Goal: Find contact information: Find contact information

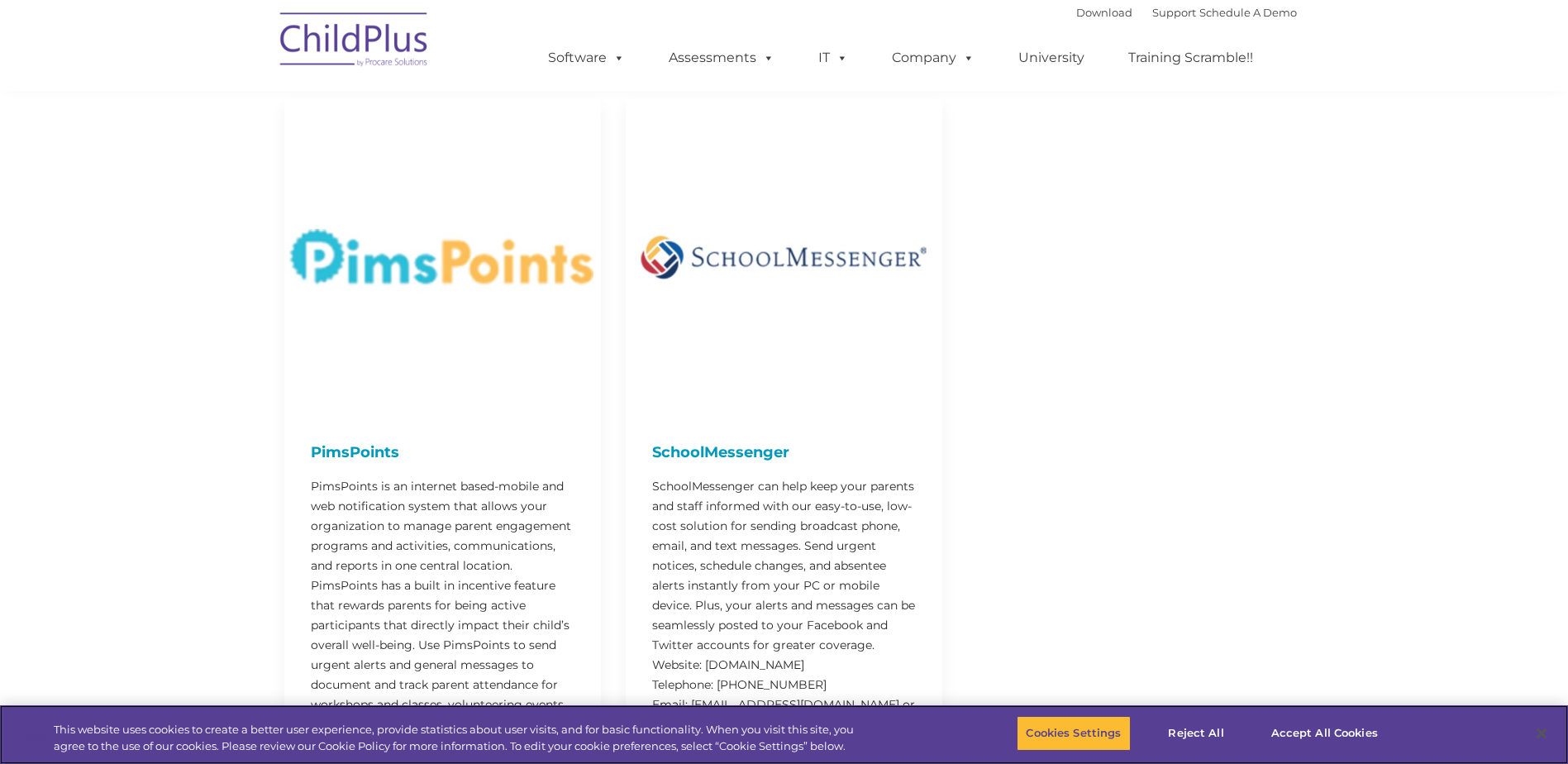
scroll to position [4890, 0]
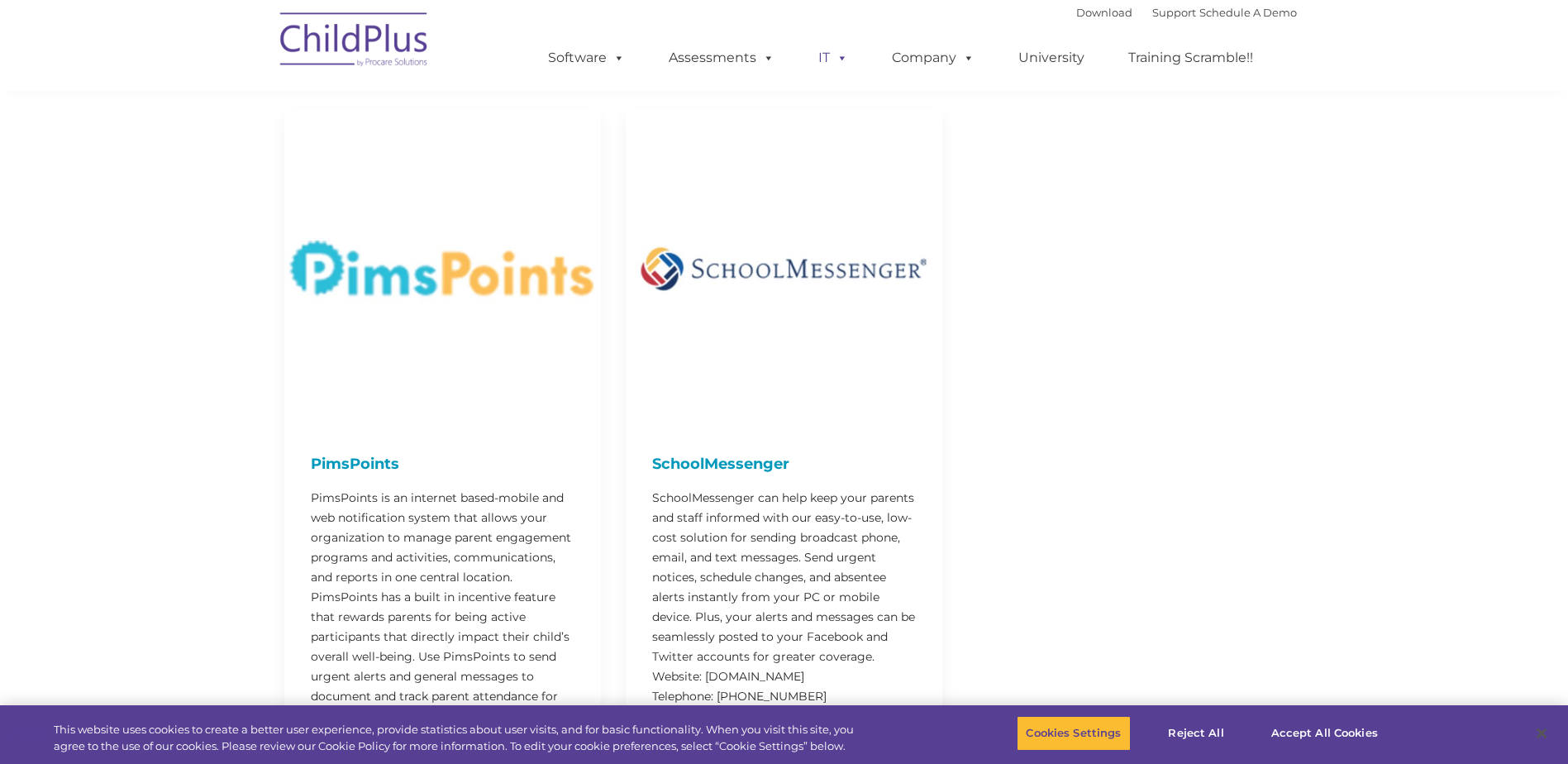
click at [831, 61] on span at bounding box center [839, 57] width 18 height 15
click at [827, 58] on link "IT" at bounding box center [833, 58] width 63 height 33
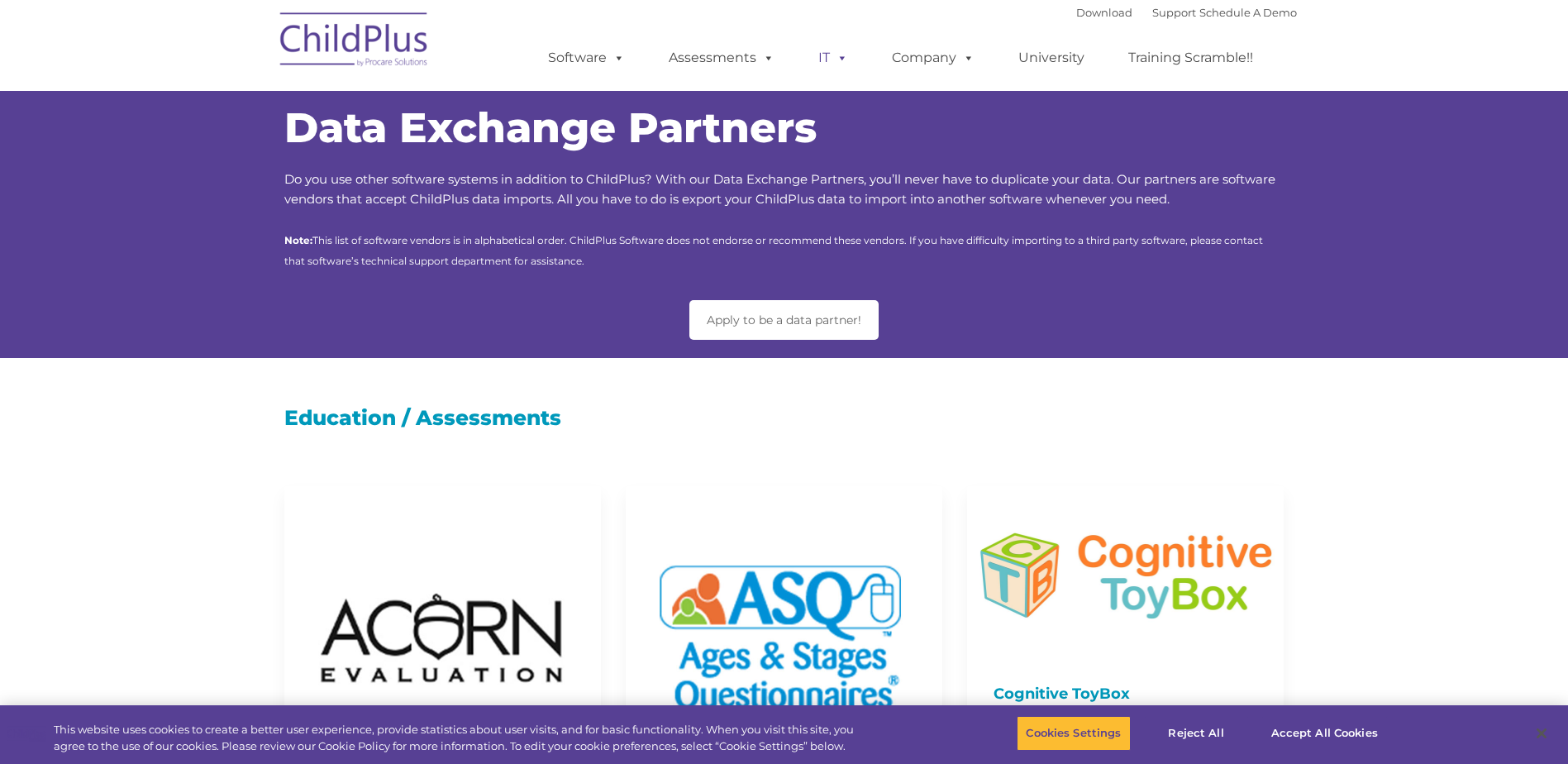
click at [833, 63] on span at bounding box center [839, 57] width 18 height 15
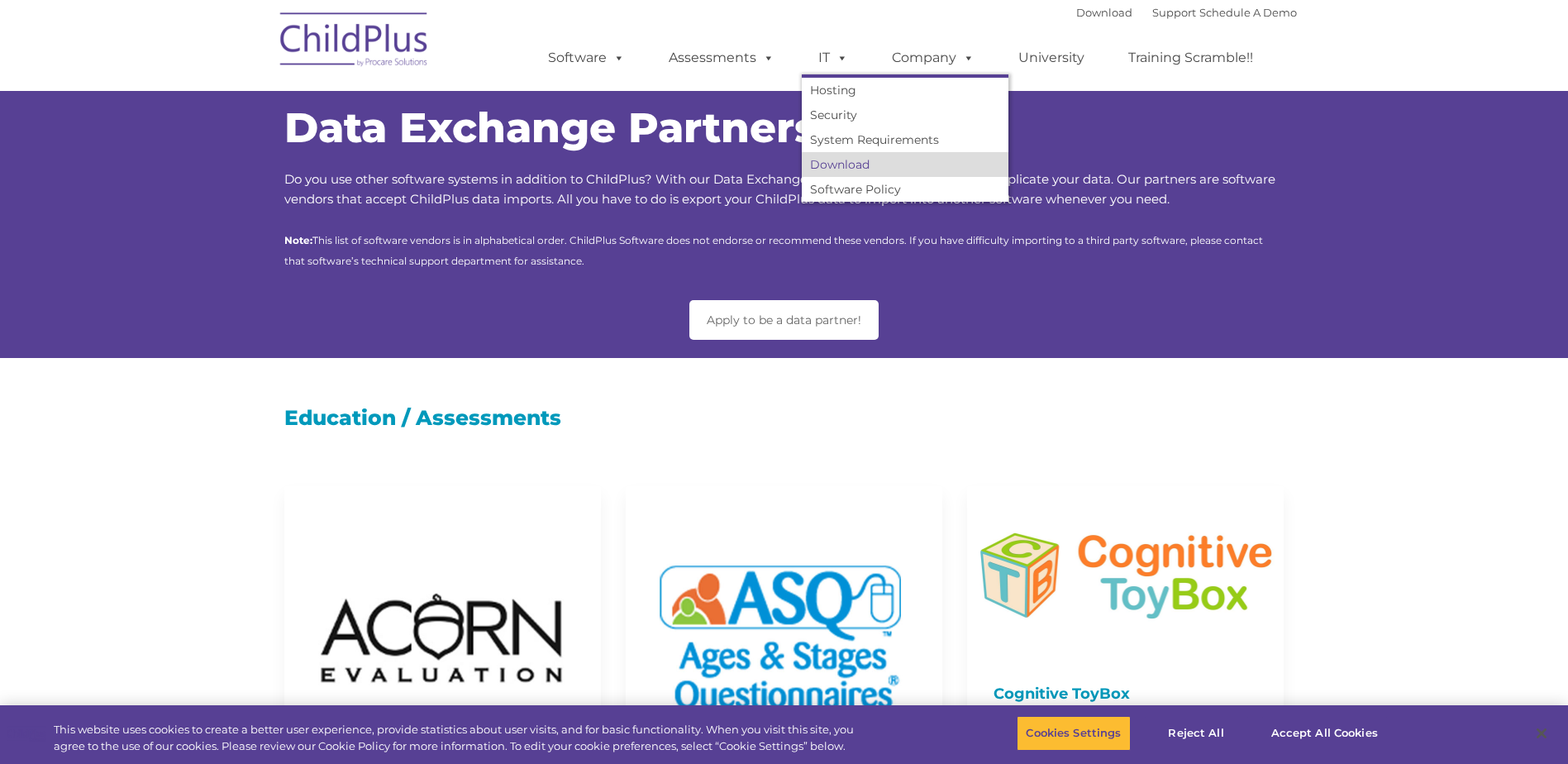
click at [844, 170] on link "Download" at bounding box center [905, 164] width 207 height 25
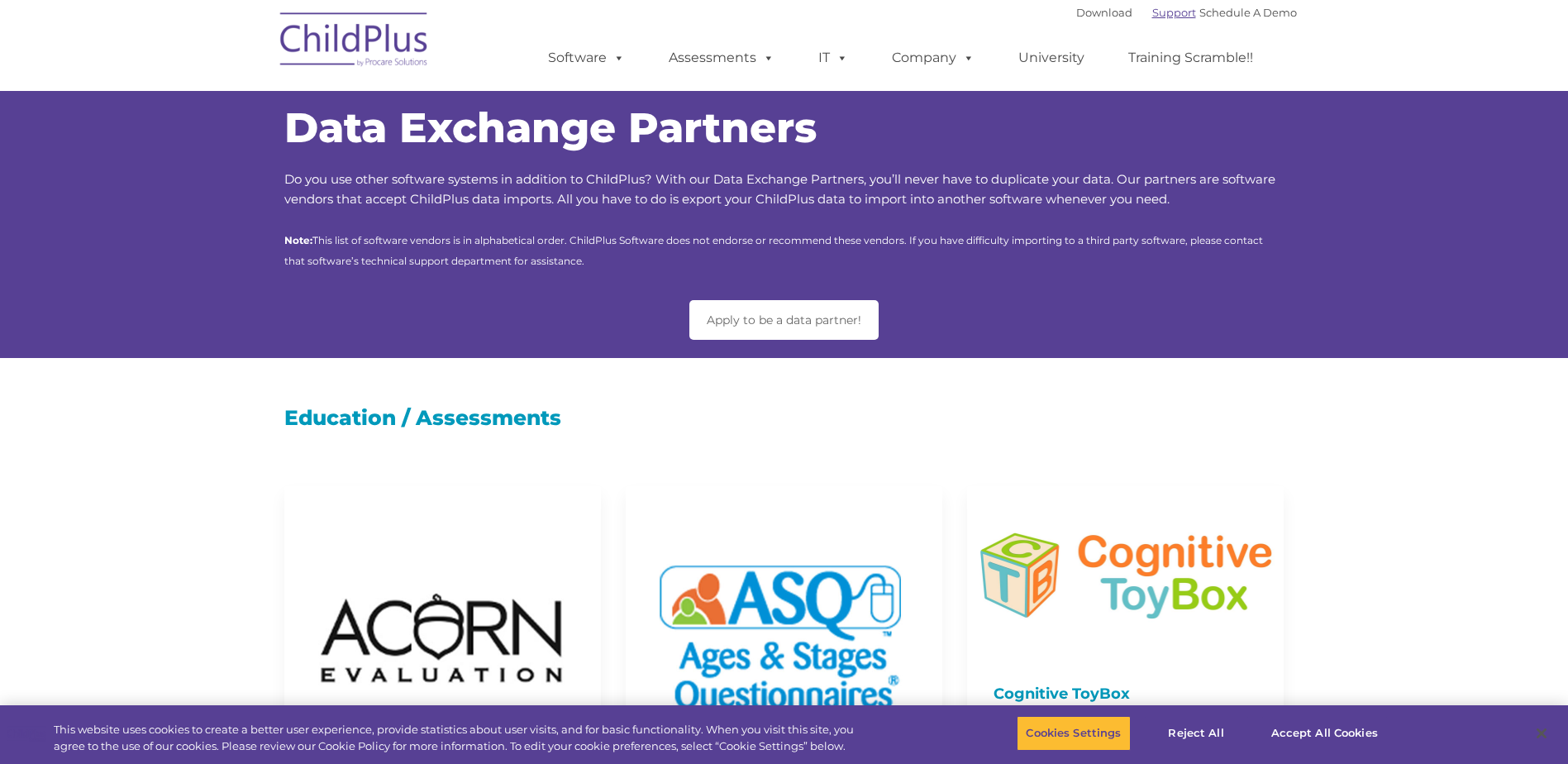
click at [1152, 15] on link "Support" at bounding box center [1173, 13] width 43 height 14
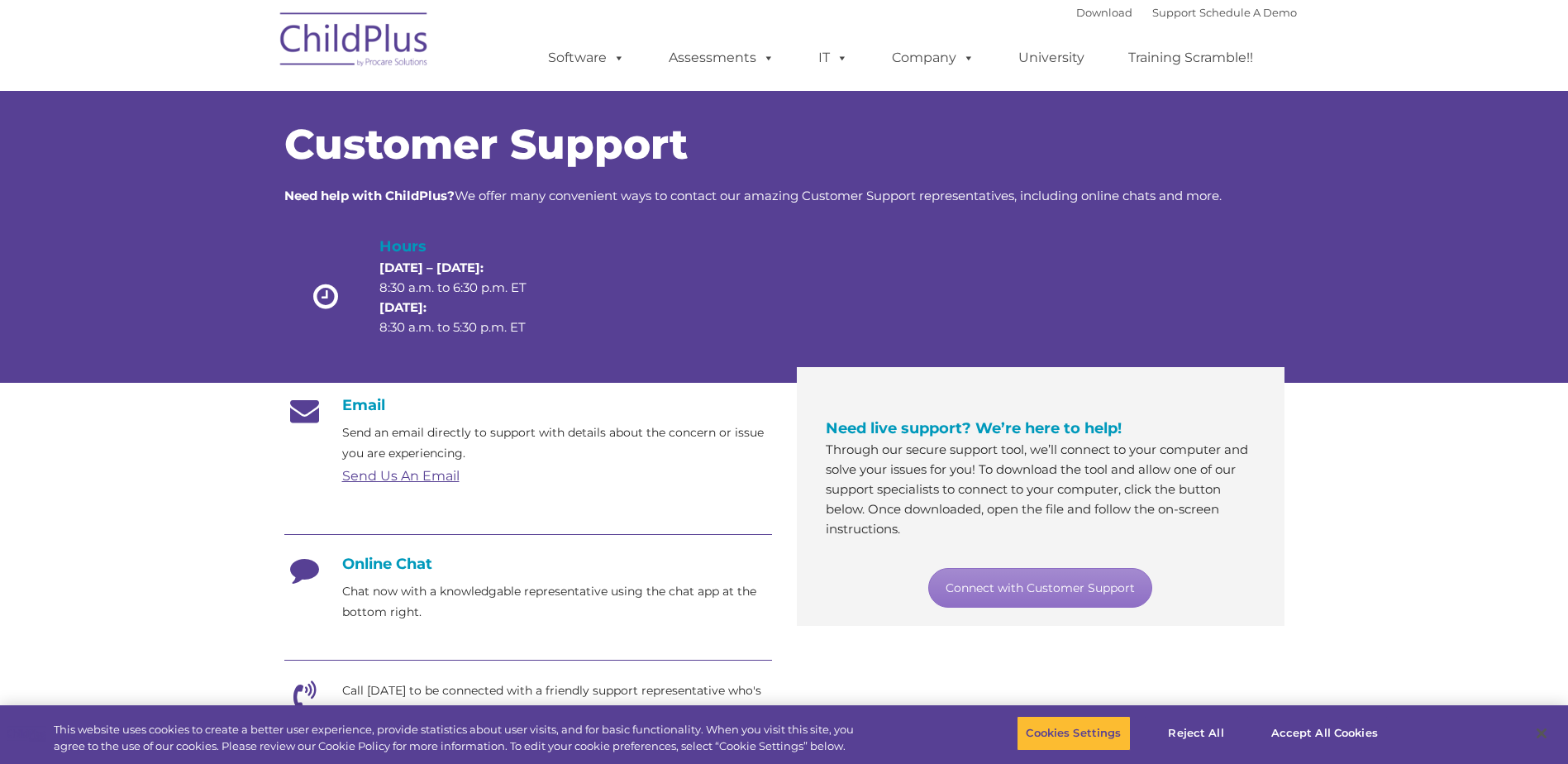
click at [420, 476] on link "Send Us An Email" at bounding box center [401, 476] width 118 height 15
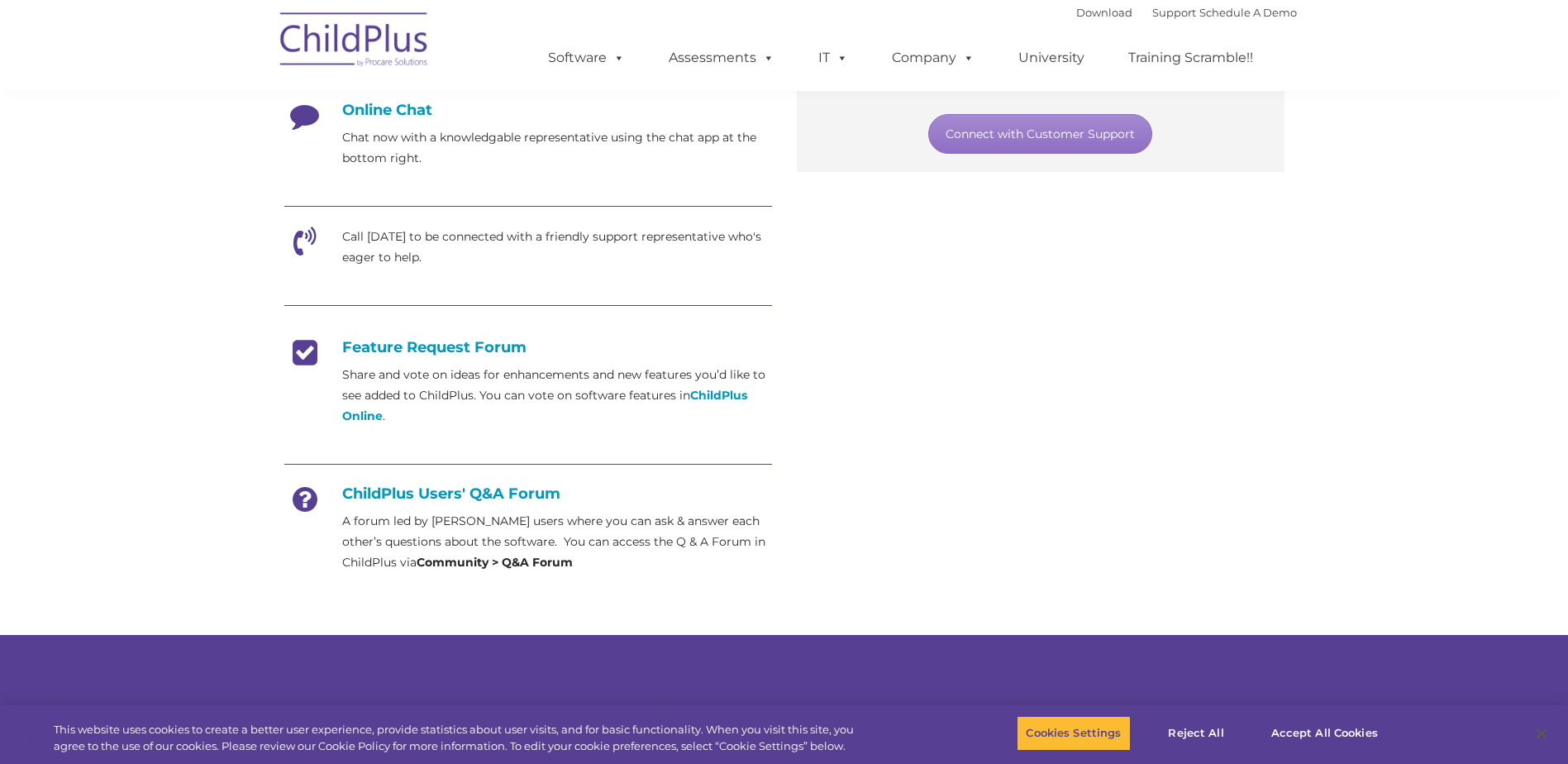
scroll to position [455, 0]
